Goal: Task Accomplishment & Management: Manage account settings

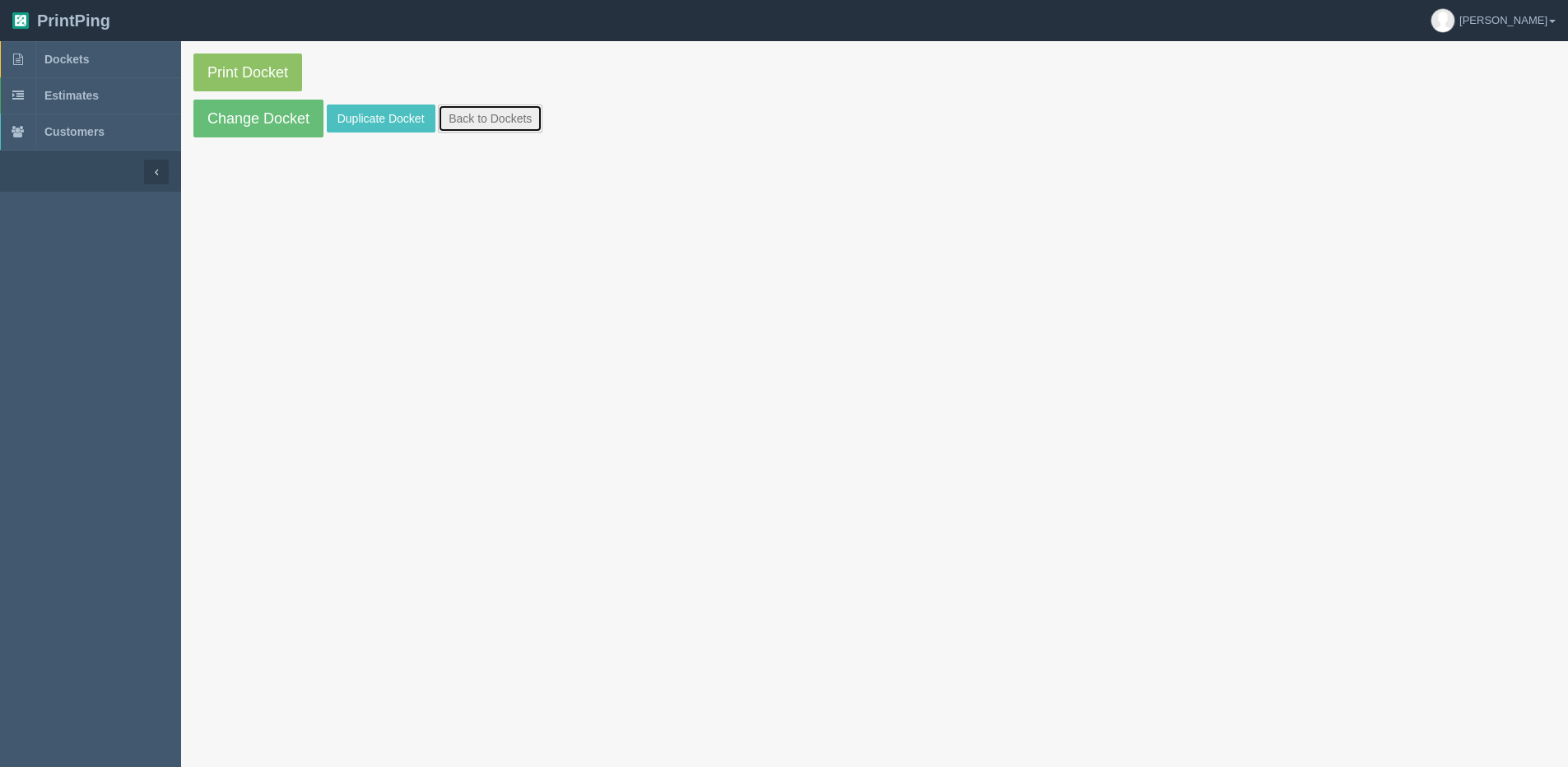
click at [511, 121] on link "Back to Dockets" at bounding box center [490, 118] width 105 height 28
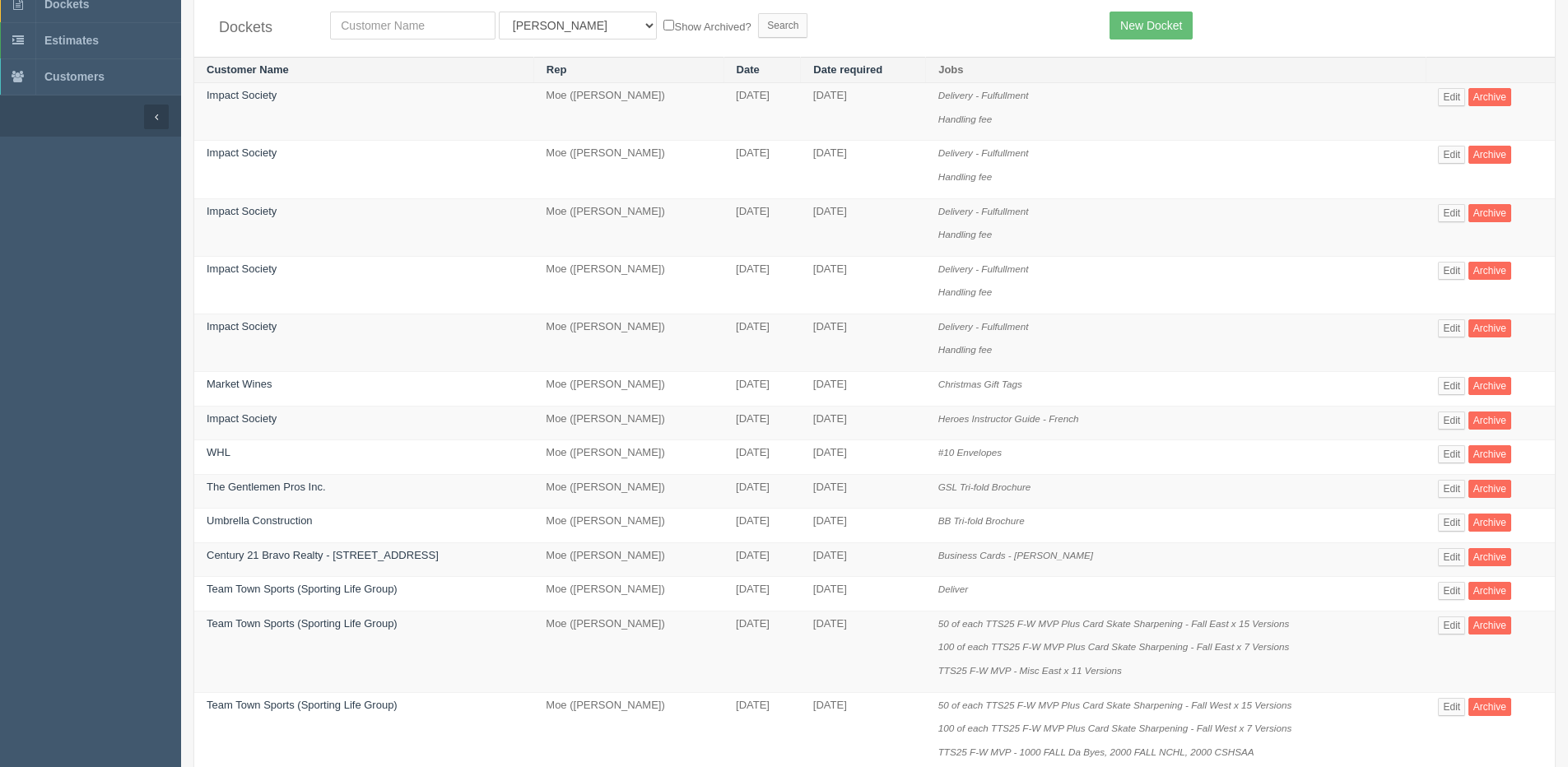
scroll to position [82, 0]
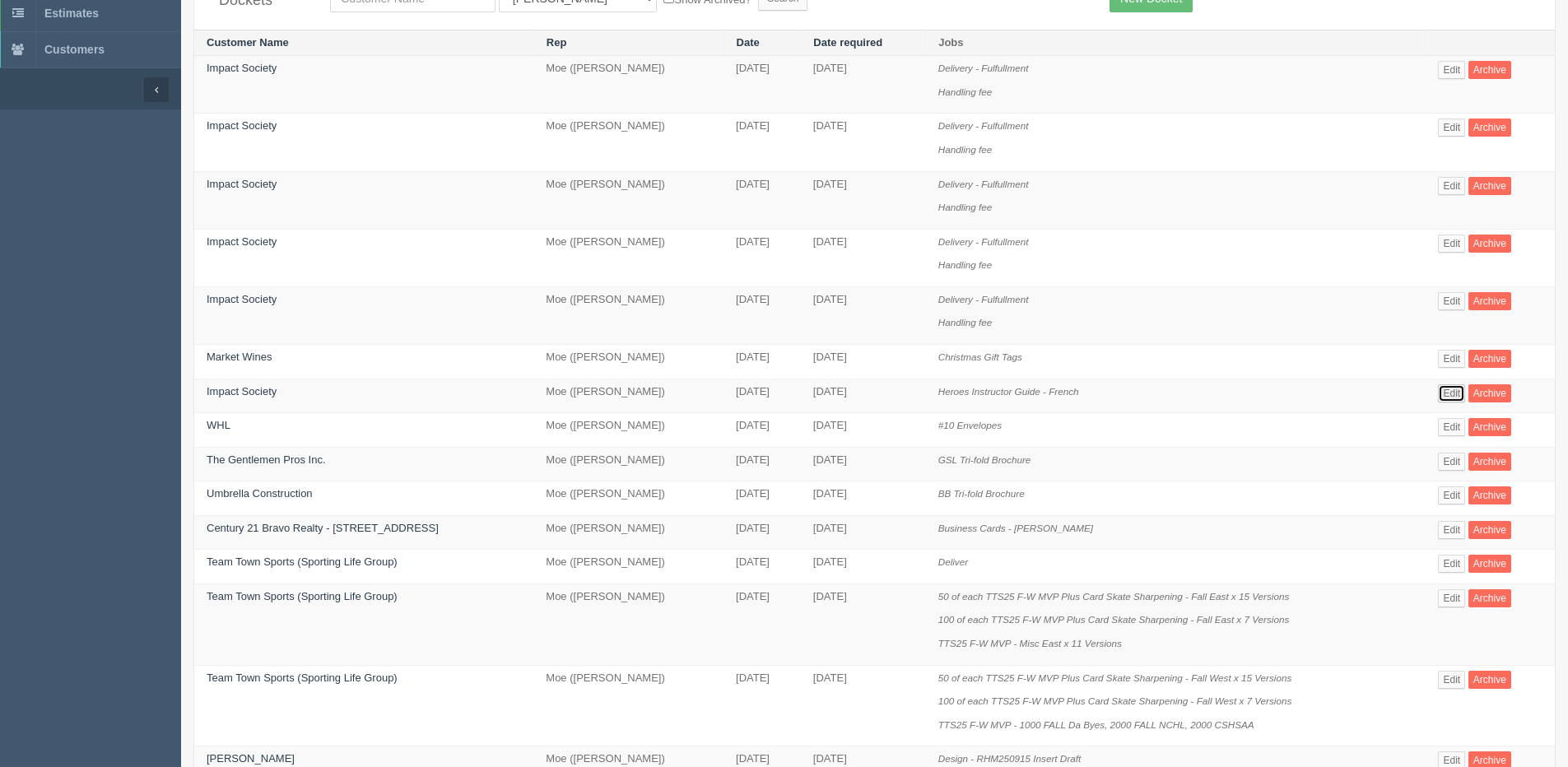
click at [1451, 390] on link "Edit" at bounding box center [1451, 393] width 27 height 18
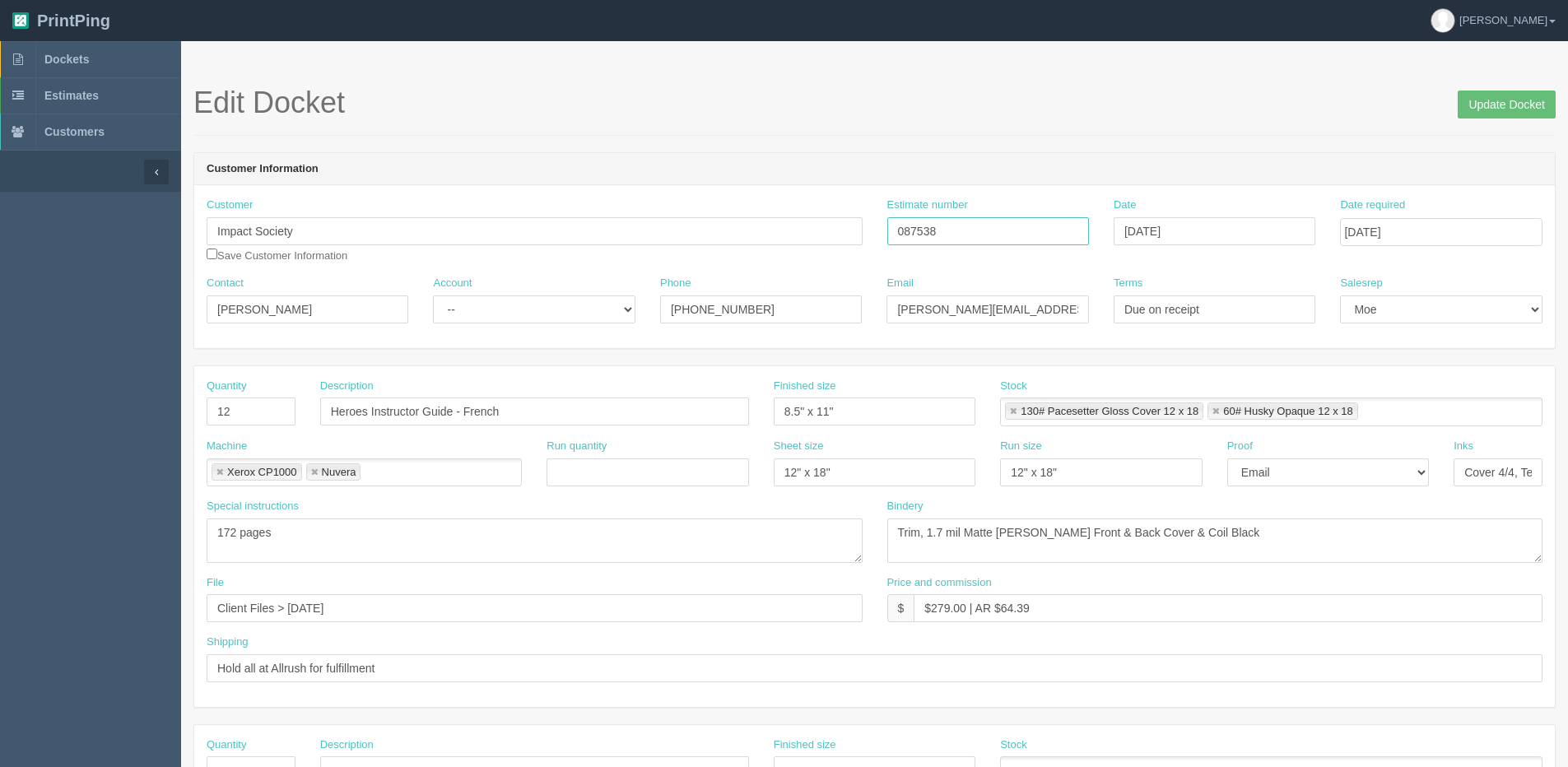
drag, startPoint x: 953, startPoint y: 242, endPoint x: 517, endPoint y: 244, distance: 436.0
click at [674, 244] on div "Customer Impact Society Save Customer Information Estimate number 087538 Date […" at bounding box center [874, 237] width 1361 height 79
type input "092544"
drag, startPoint x: 1496, startPoint y: 96, endPoint x: 1455, endPoint y: 62, distance: 53.3
click at [1496, 96] on input "Update Docket" at bounding box center [1507, 105] width 98 height 28
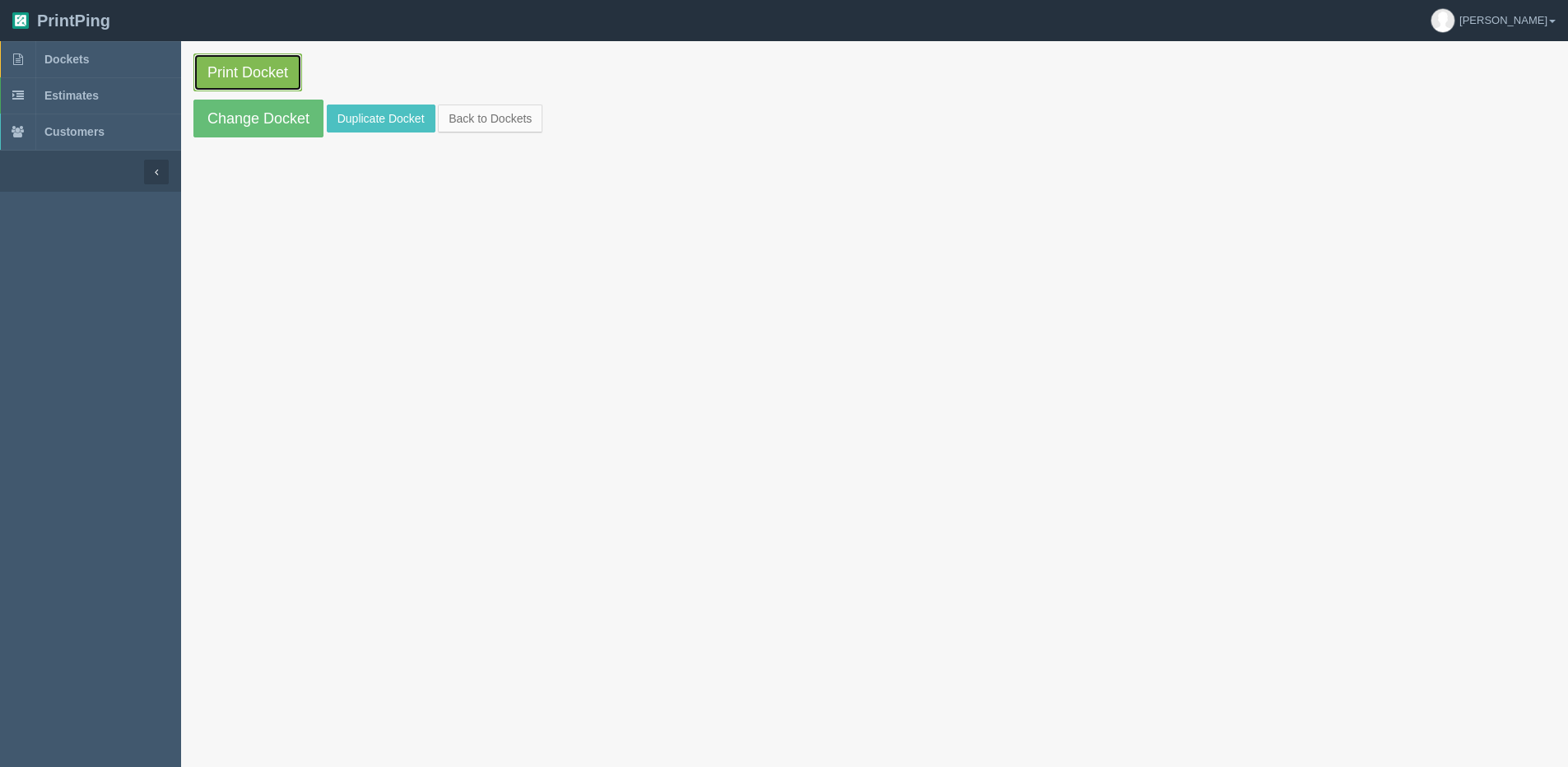
click at [240, 72] on link "Print Docket" at bounding box center [248, 73] width 109 height 38
click at [521, 115] on link "Back to Dockets" at bounding box center [490, 118] width 105 height 28
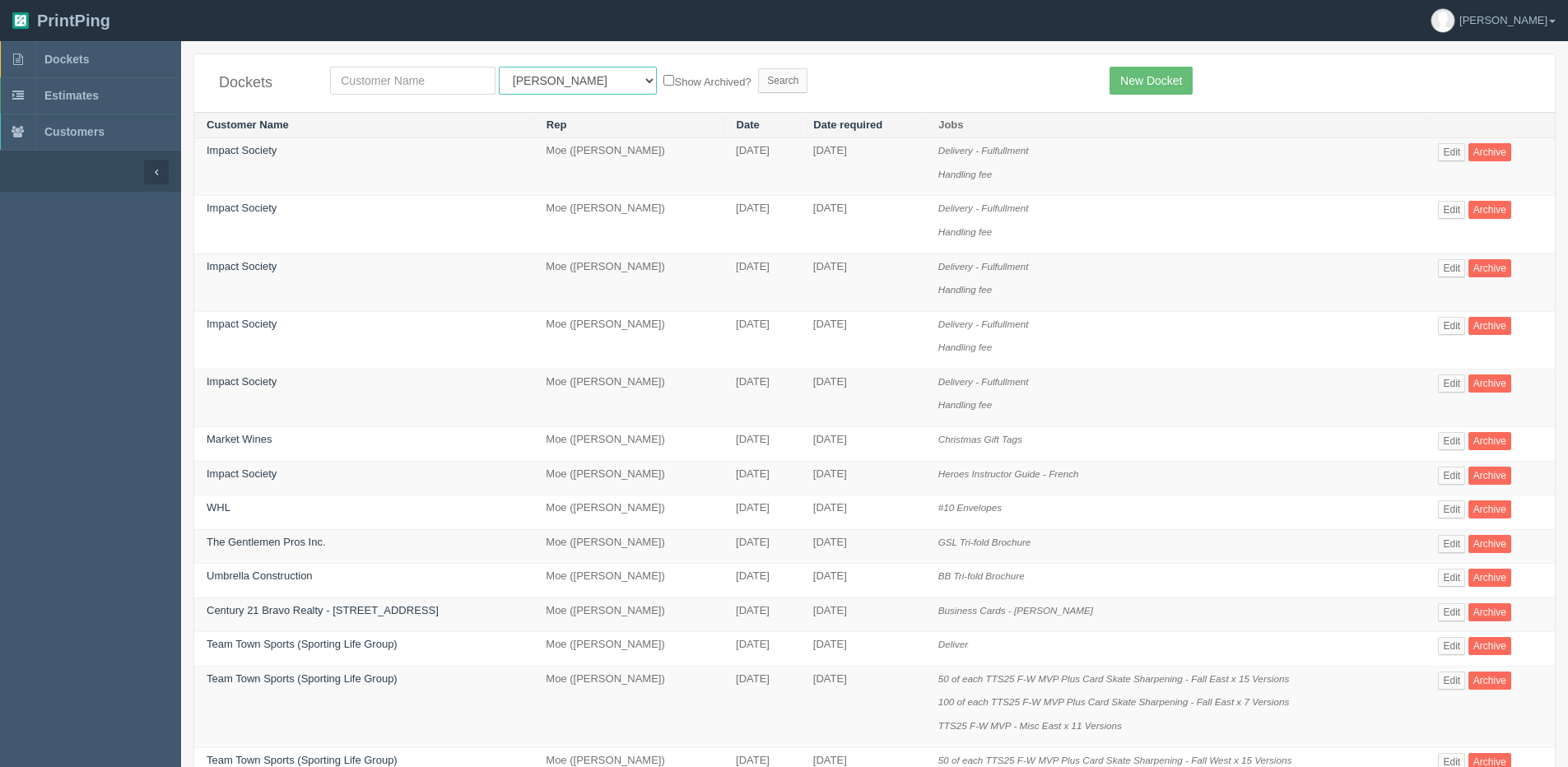
drag, startPoint x: 545, startPoint y: 85, endPoint x: 524, endPoint y: 95, distance: 23.3
click at [539, 87] on select "All Users [PERSON_NAME] Test 1 [PERSON_NAME] [PERSON_NAME] [PERSON_NAME] France…" at bounding box center [577, 80] width 158 height 28
select select "14"
click at [498, 67] on select "All Users [PERSON_NAME] Test 1 [PERSON_NAME] [PERSON_NAME] [PERSON_NAME] France…" at bounding box center [577, 80] width 158 height 28
click at [663, 74] on label "Show Archived?" at bounding box center [707, 81] width 87 height 19
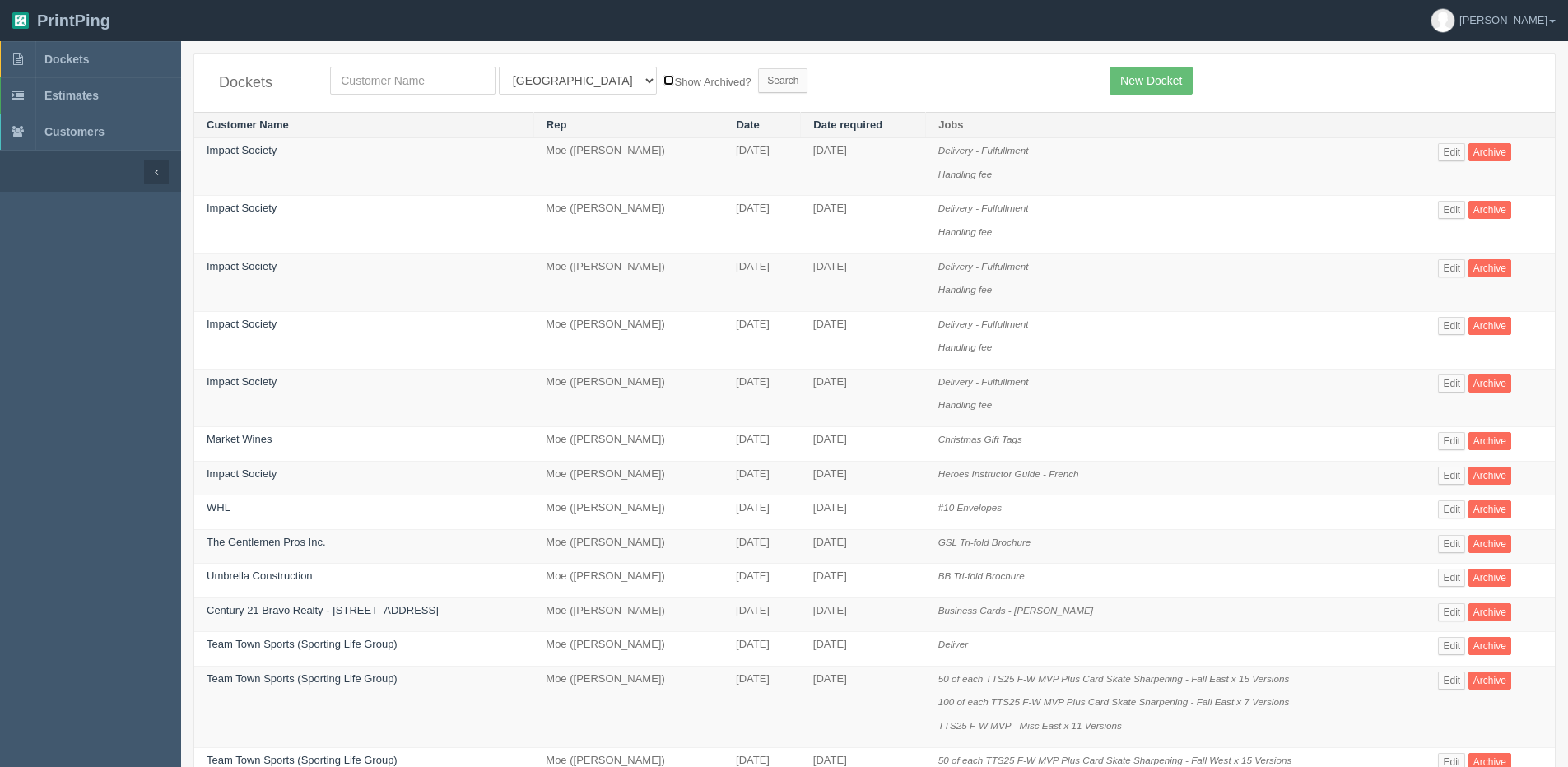
click at [663, 75] on input "Show Archived?" at bounding box center [669, 80] width 10 height 10
checkbox input "true"
click at [759, 73] on input "Search" at bounding box center [783, 80] width 49 height 25
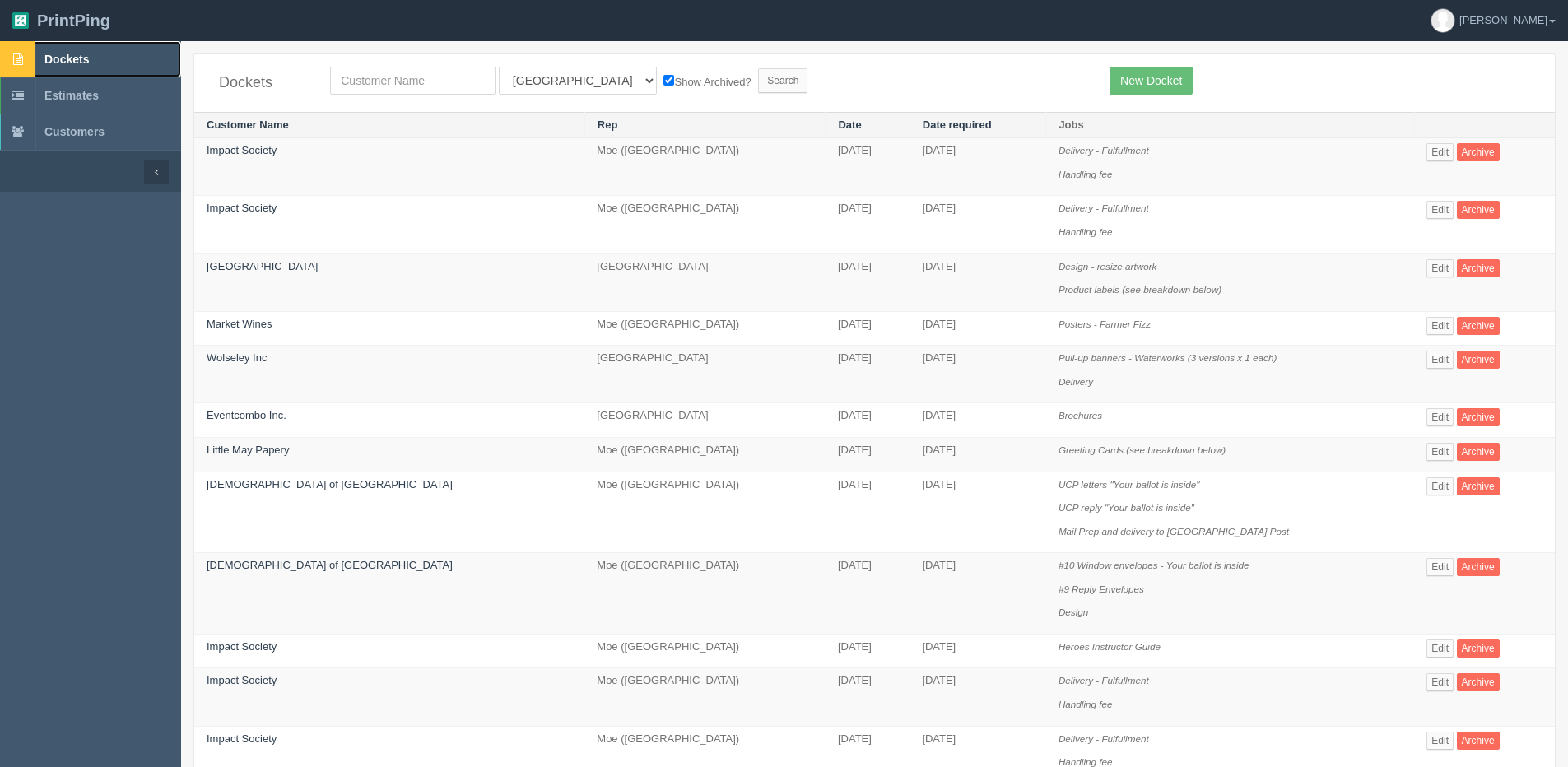
click at [54, 54] on span "Dockets" at bounding box center [66, 59] width 44 height 13
